Goal: Task Accomplishment & Management: Use online tool/utility

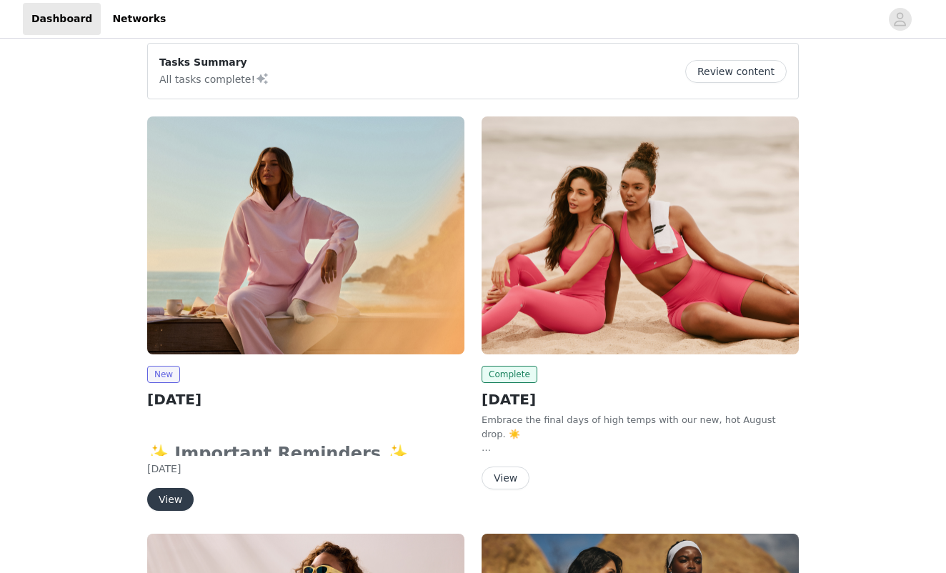
scroll to position [169, 0]
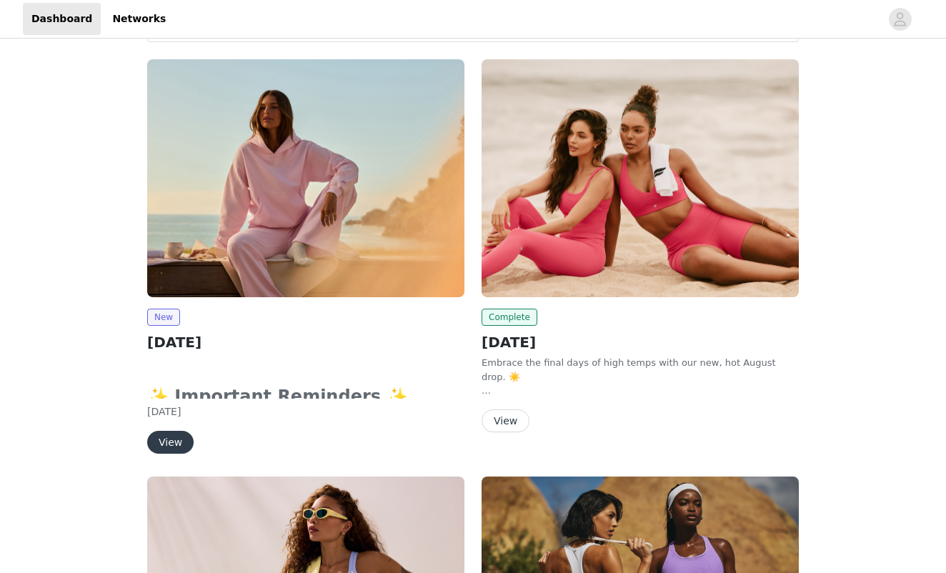
click at [173, 446] on button "View" at bounding box center [170, 442] width 46 height 23
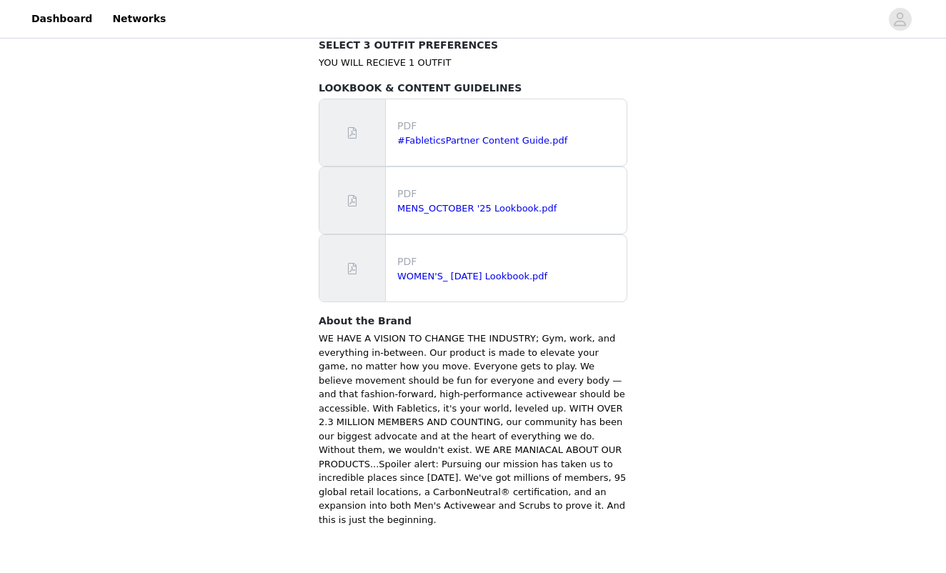
scroll to position [884, 0]
click at [529, 272] on link "WOMEN'S_ [DATE] Lookbook.pdf" at bounding box center [472, 277] width 150 height 11
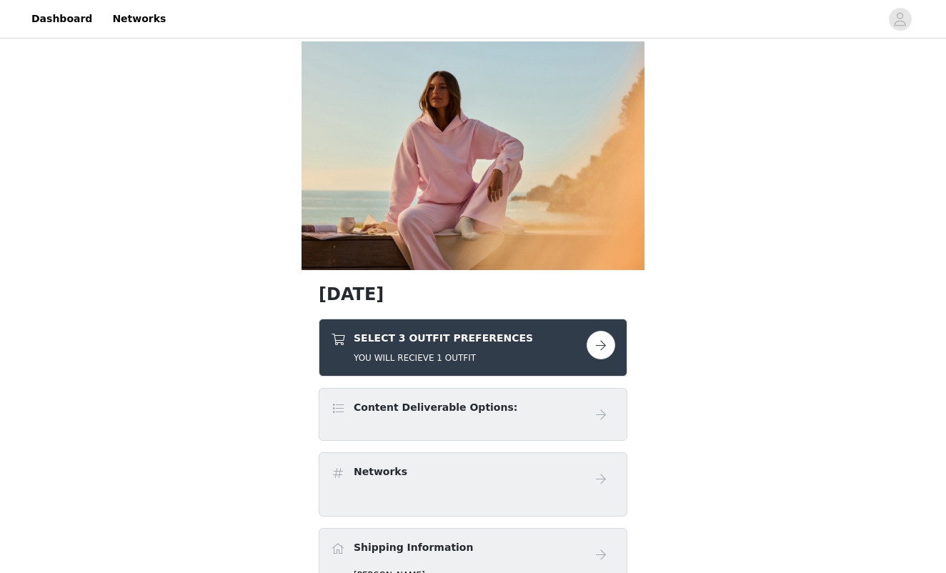
click at [601, 348] on button "button" at bounding box center [600, 345] width 29 height 29
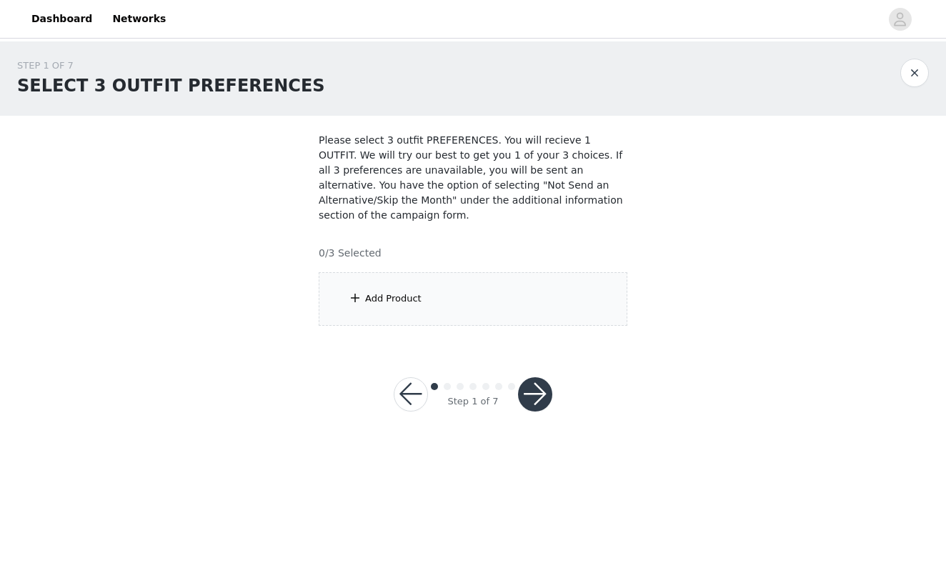
click at [519, 288] on div "Add Product" at bounding box center [473, 299] width 309 height 54
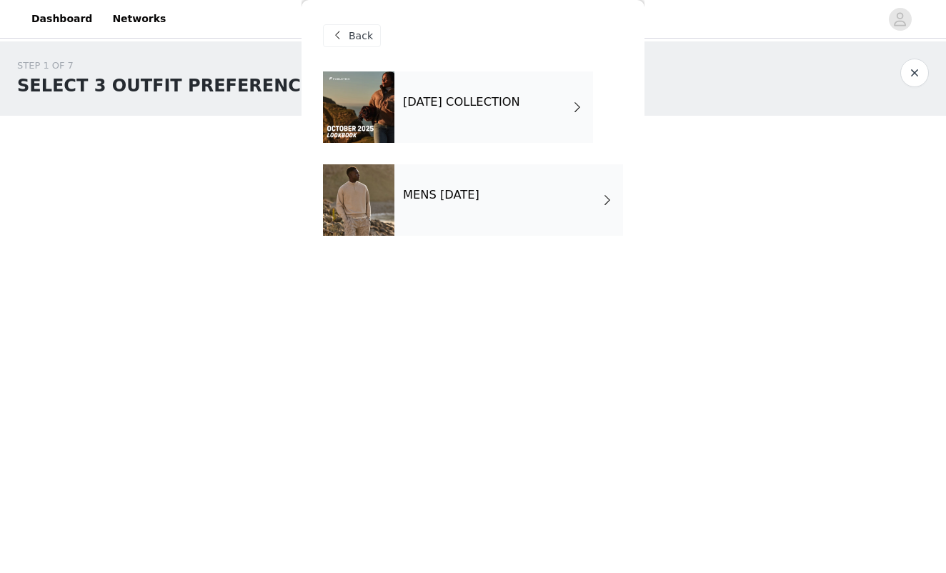
click at [544, 111] on div "[DATE] COLLECTION" at bounding box center [493, 106] width 199 height 71
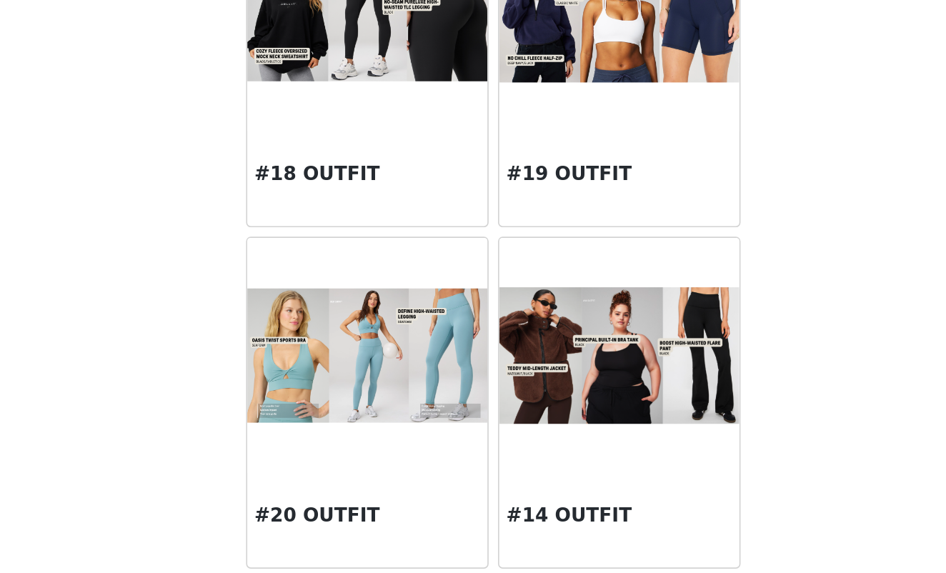
scroll to position [1567, 0]
